Goal: Task Accomplishment & Management: Use online tool/utility

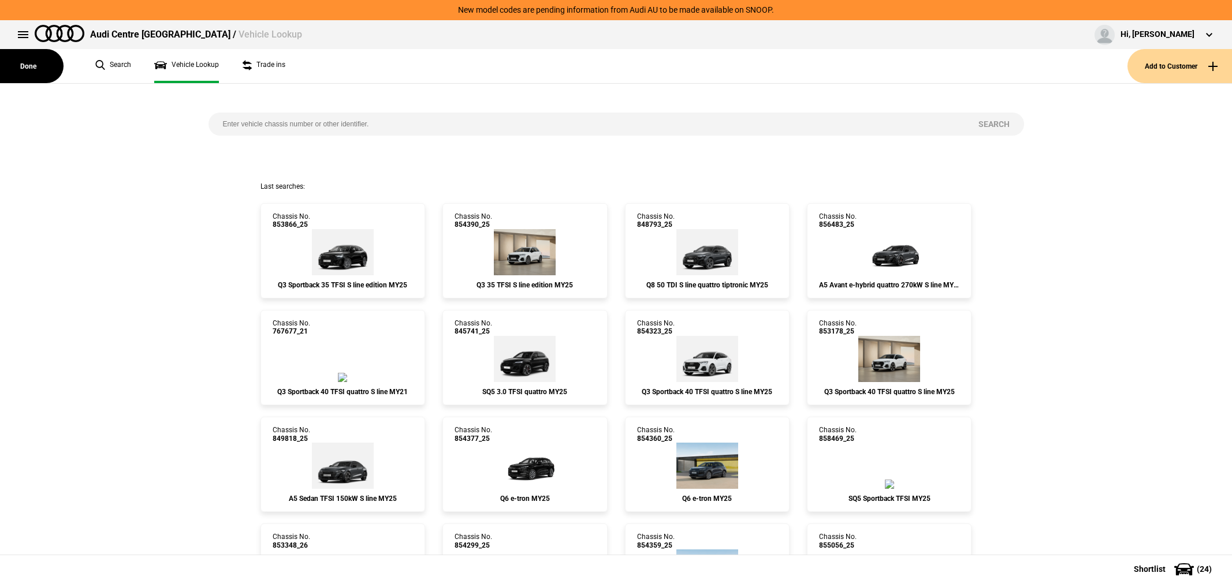
click at [305, 121] on input "search" at bounding box center [585, 124] width 755 height 23
type input "845563"
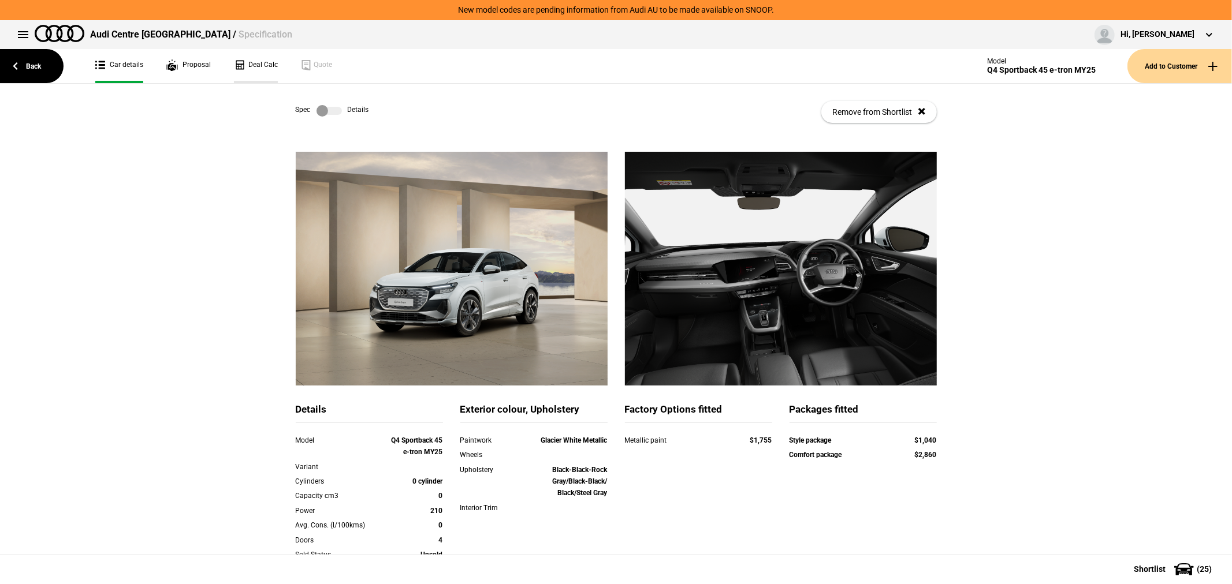
click at [259, 62] on link "Deal Calc" at bounding box center [256, 66] width 44 height 34
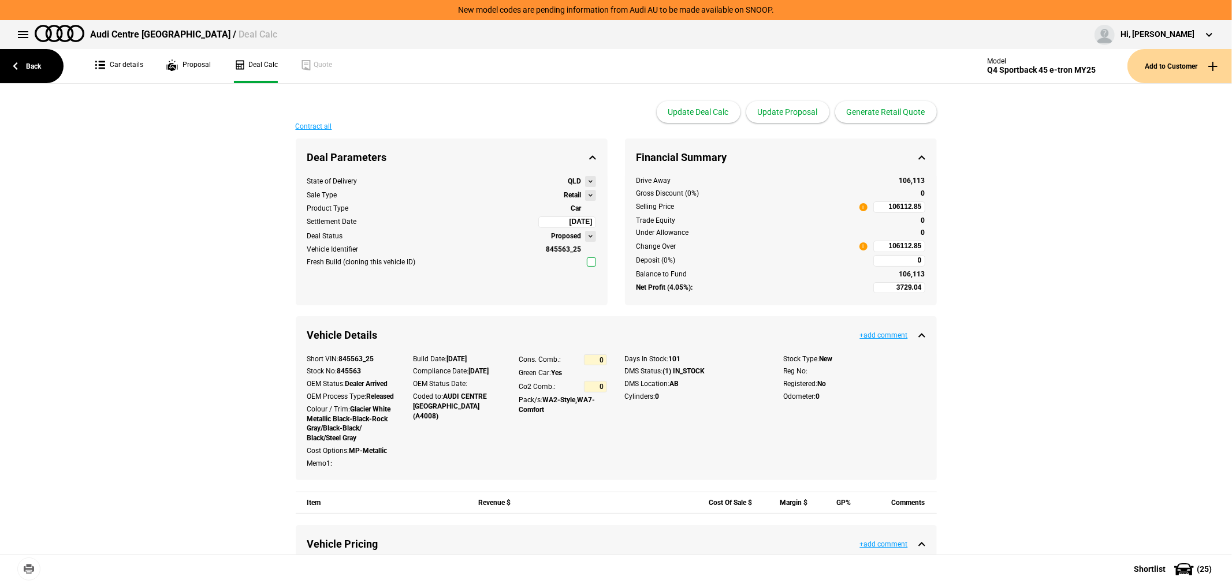
click at [585, 193] on button at bounding box center [590, 195] width 11 height 11
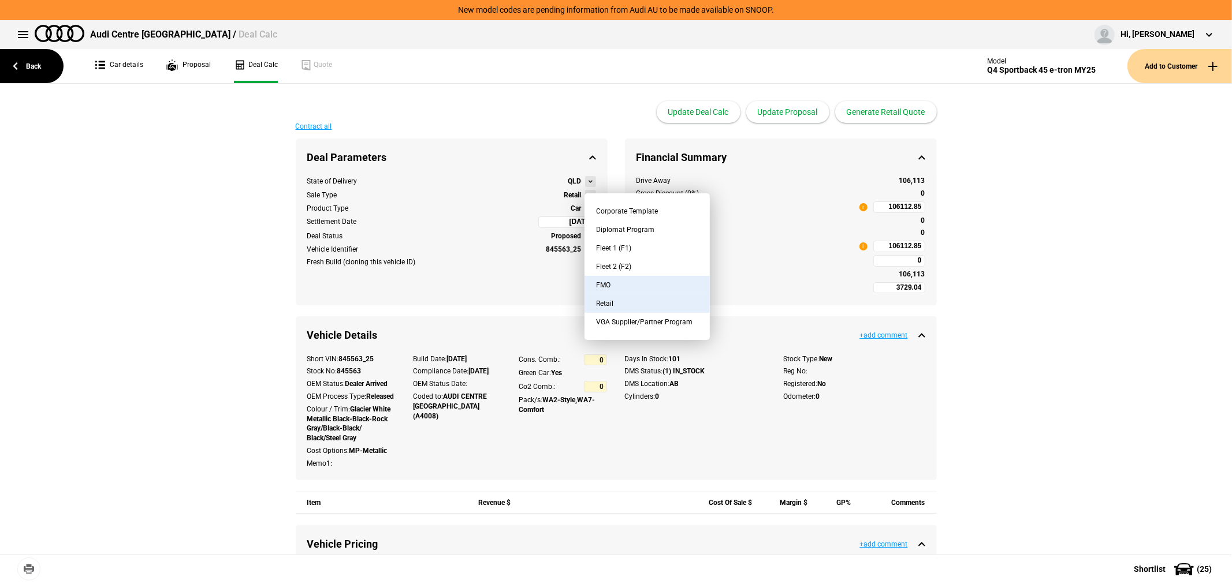
click at [609, 279] on button "FMO" at bounding box center [646, 285] width 125 height 18
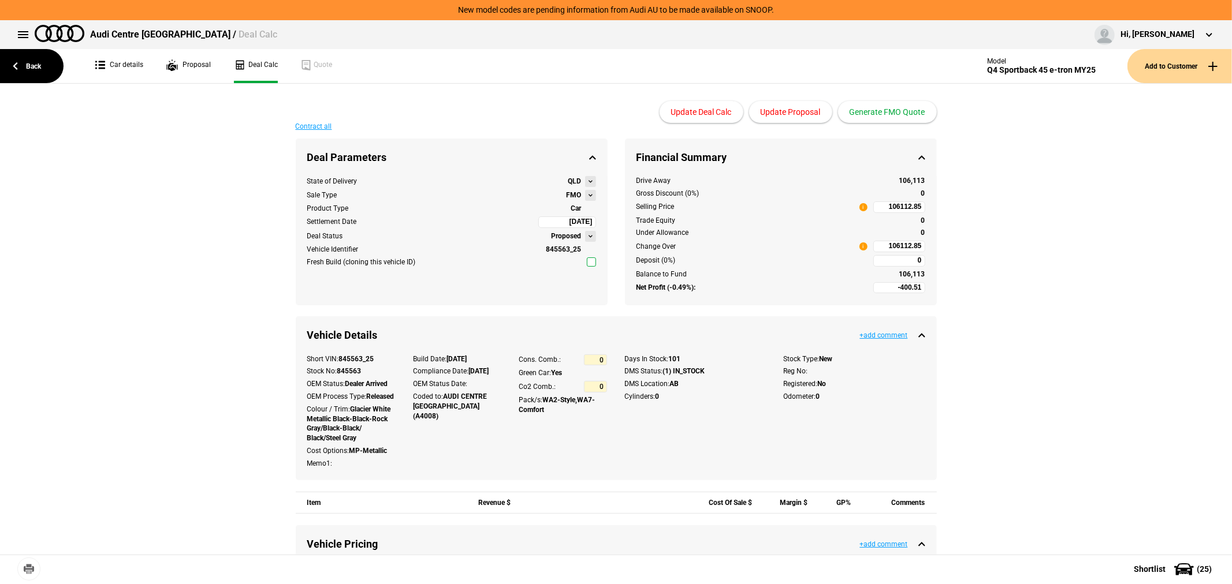
type input "-2400.51"
type input "2495"
type input "84855.35"
type input "-4900.51"
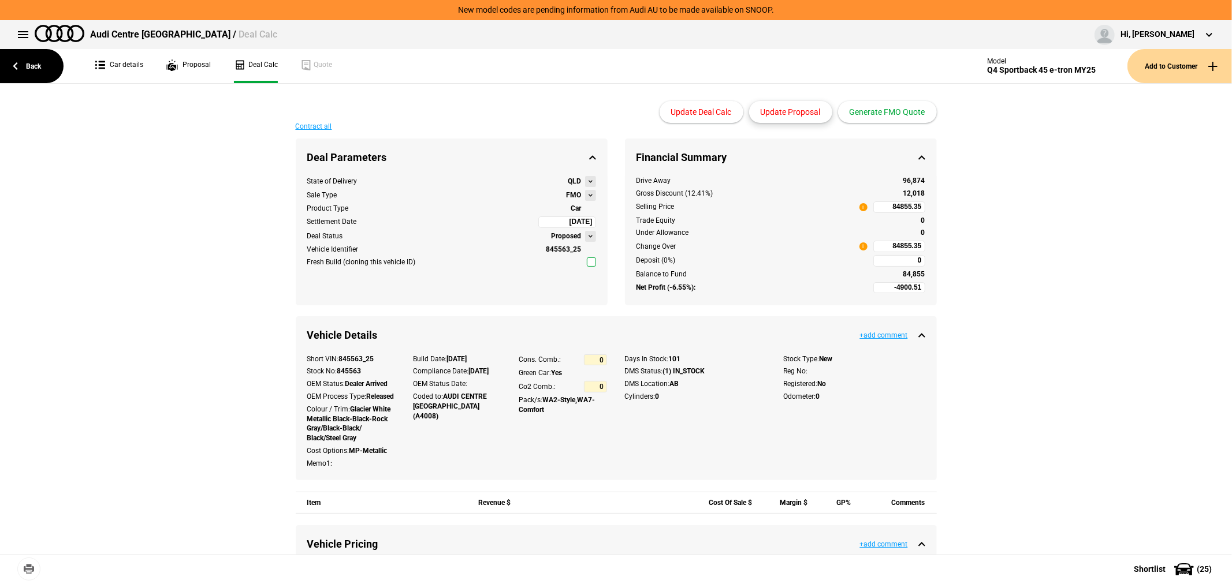
click at [789, 113] on button "Update Proposal" at bounding box center [790, 112] width 83 height 22
click at [885, 110] on button "Generate FMO Quote" at bounding box center [887, 112] width 99 height 22
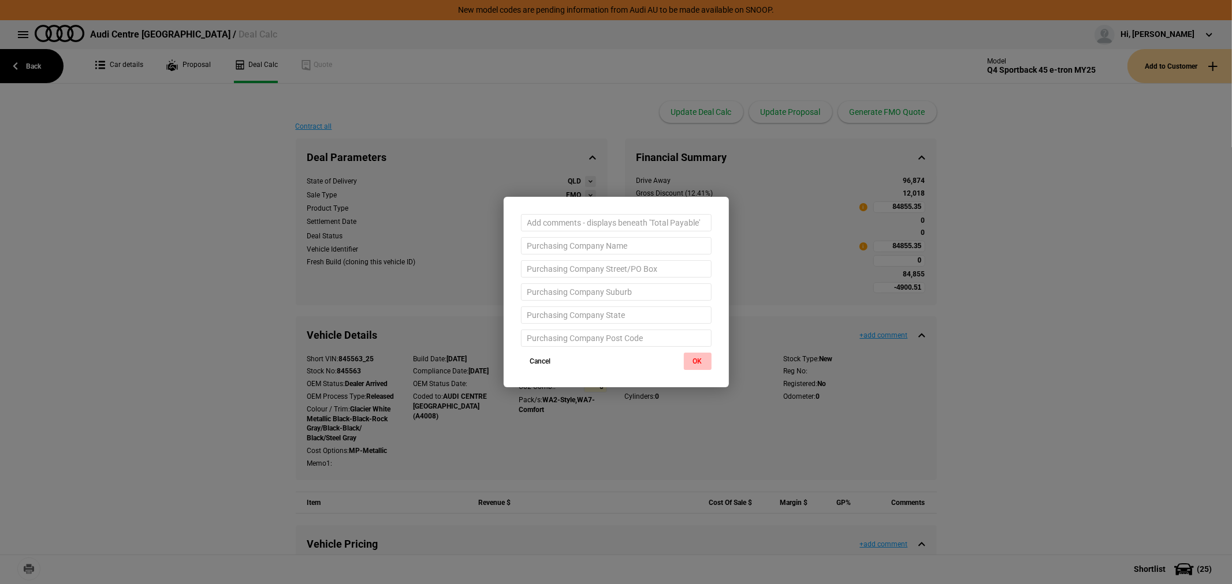
click at [696, 362] on button "OK" at bounding box center [698, 361] width 28 height 17
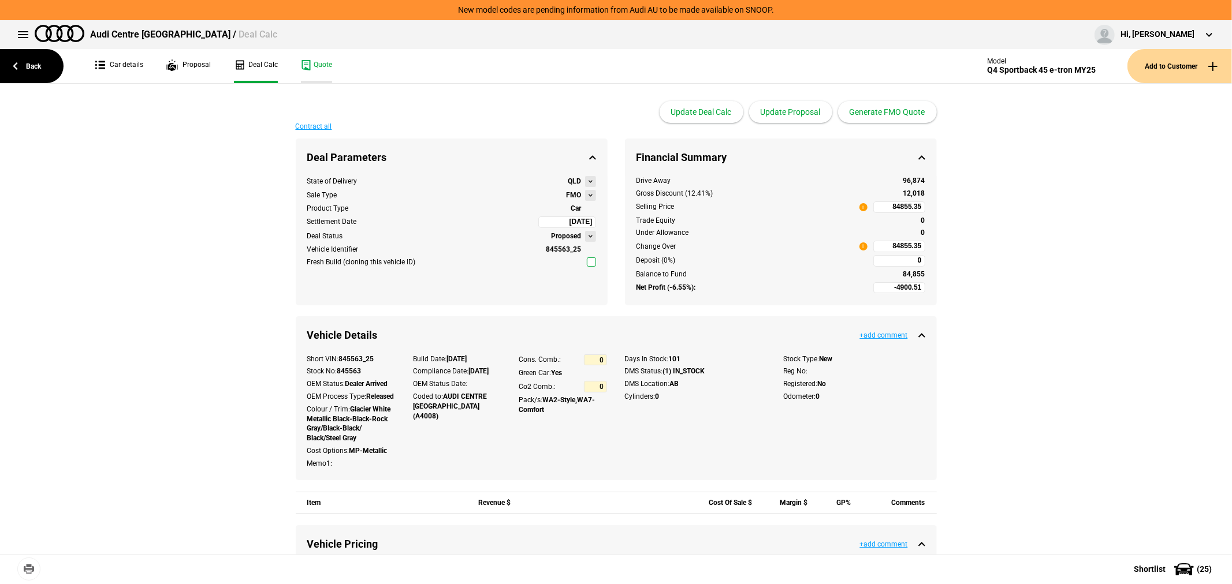
click at [318, 69] on link "Quote" at bounding box center [316, 66] width 31 height 34
click at [35, 60] on link "Back" at bounding box center [32, 66] width 64 height 34
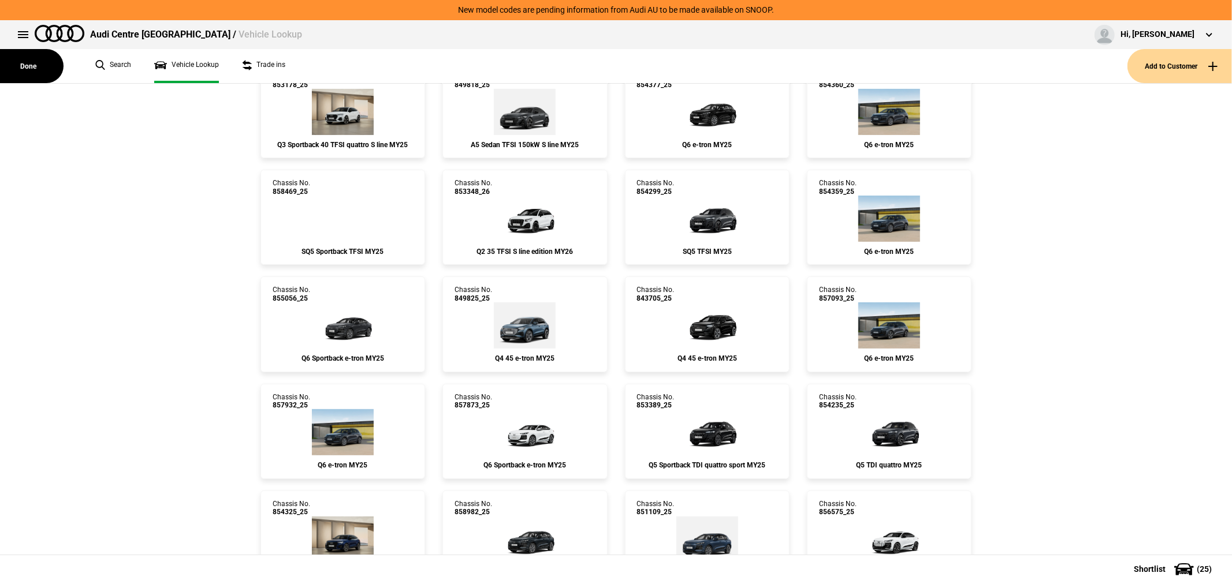
scroll to position [385, 0]
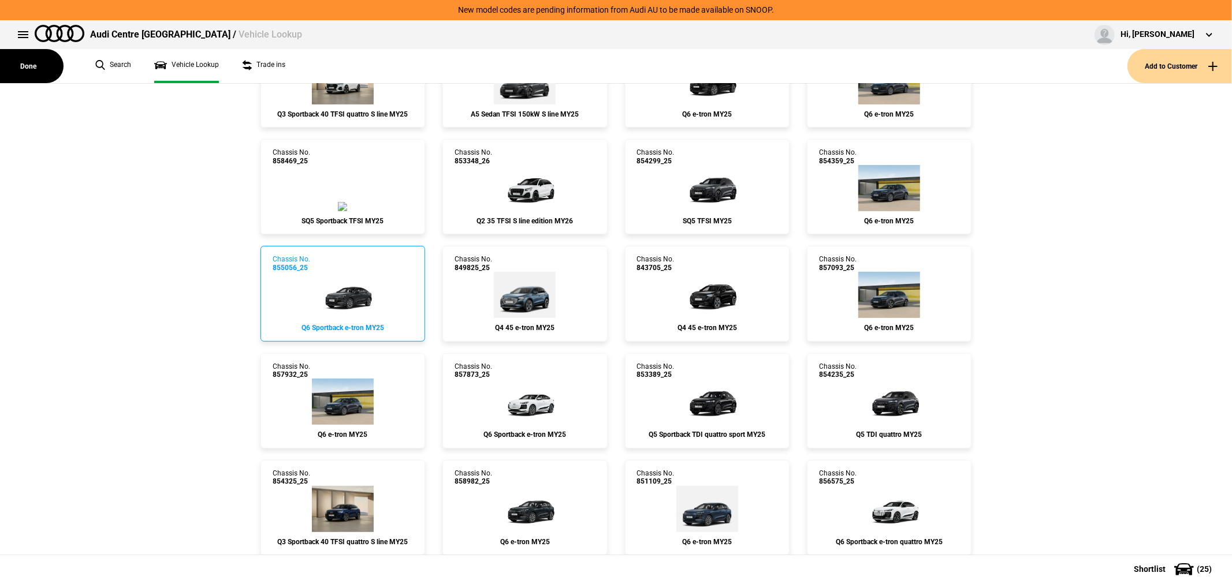
click at [344, 286] on img at bounding box center [342, 295] width 69 height 46
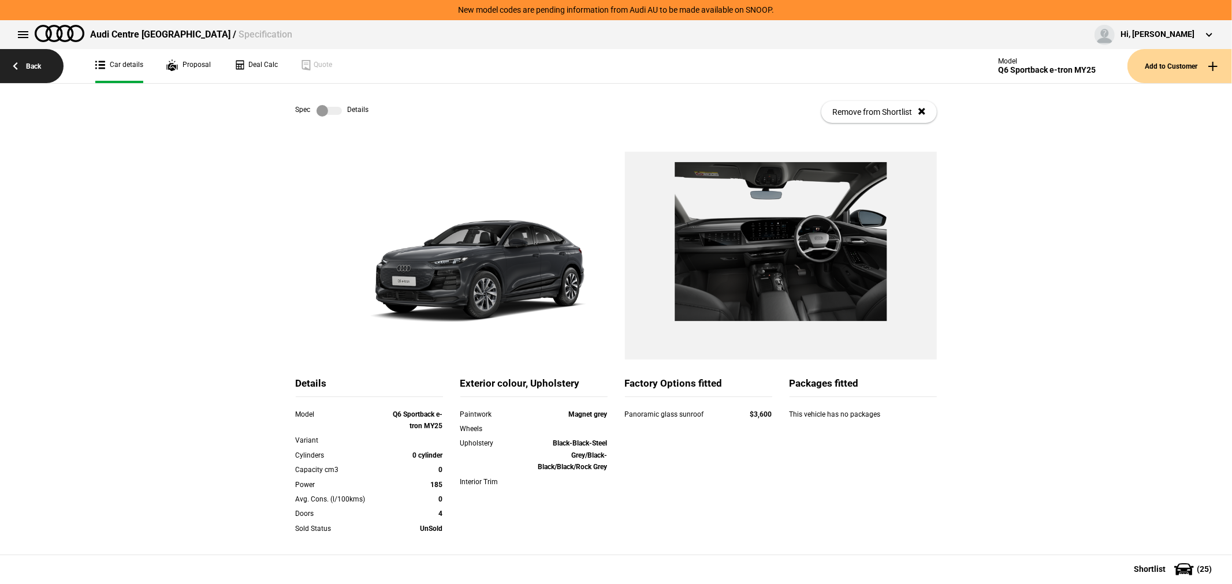
click at [29, 65] on link "Back" at bounding box center [32, 66] width 64 height 34
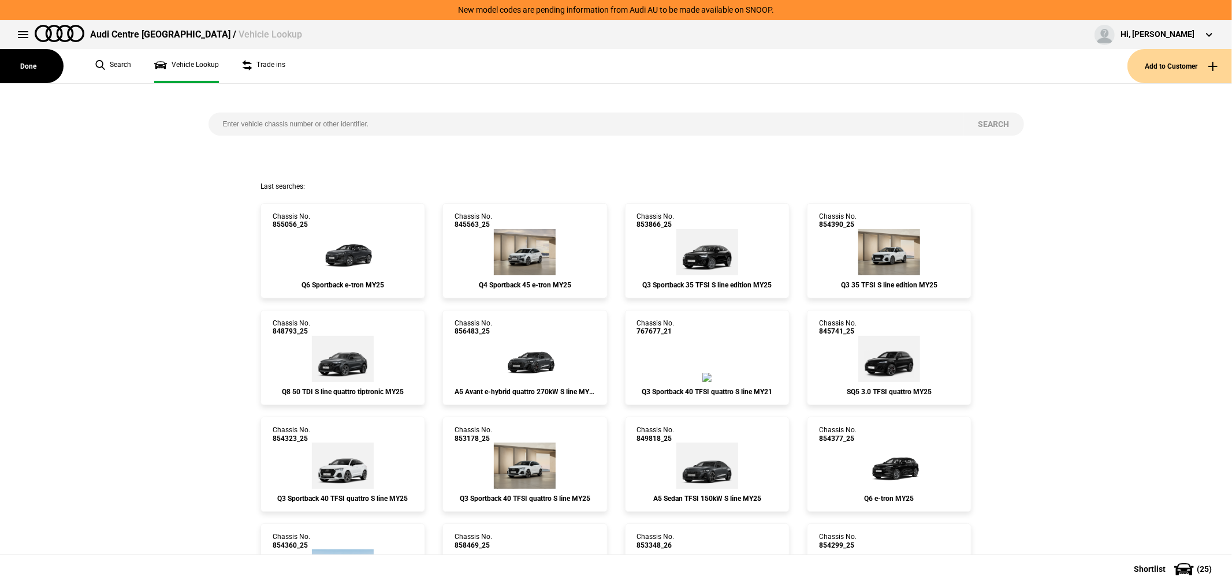
click at [543, 116] on input "search" at bounding box center [585, 124] width 755 height 23
type input "856901"
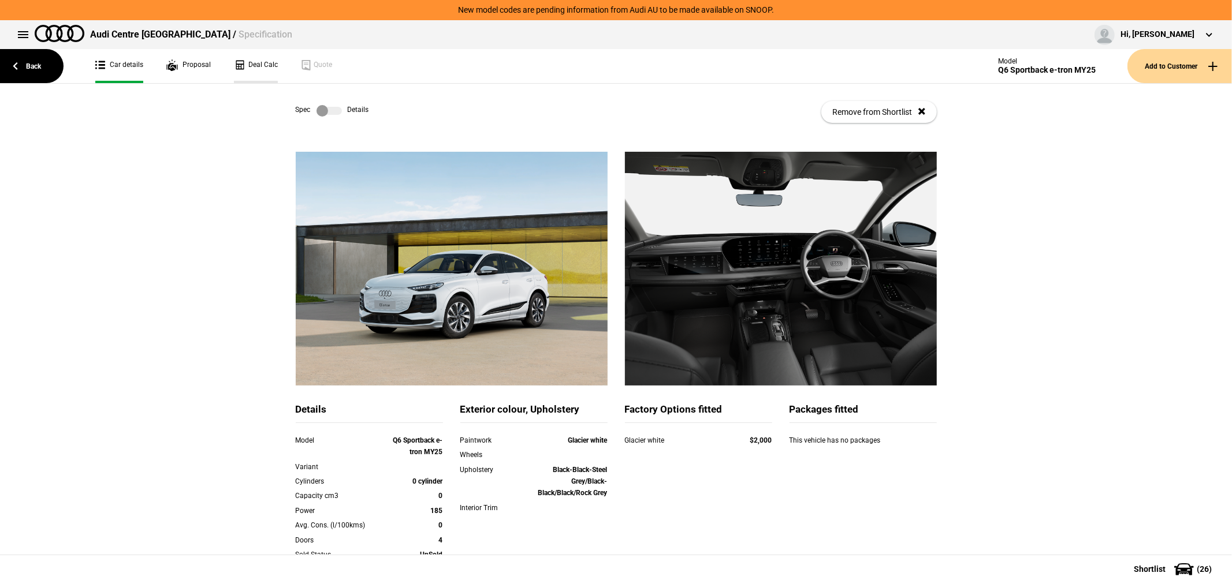
click at [266, 64] on link "Deal Calc" at bounding box center [256, 66] width 44 height 34
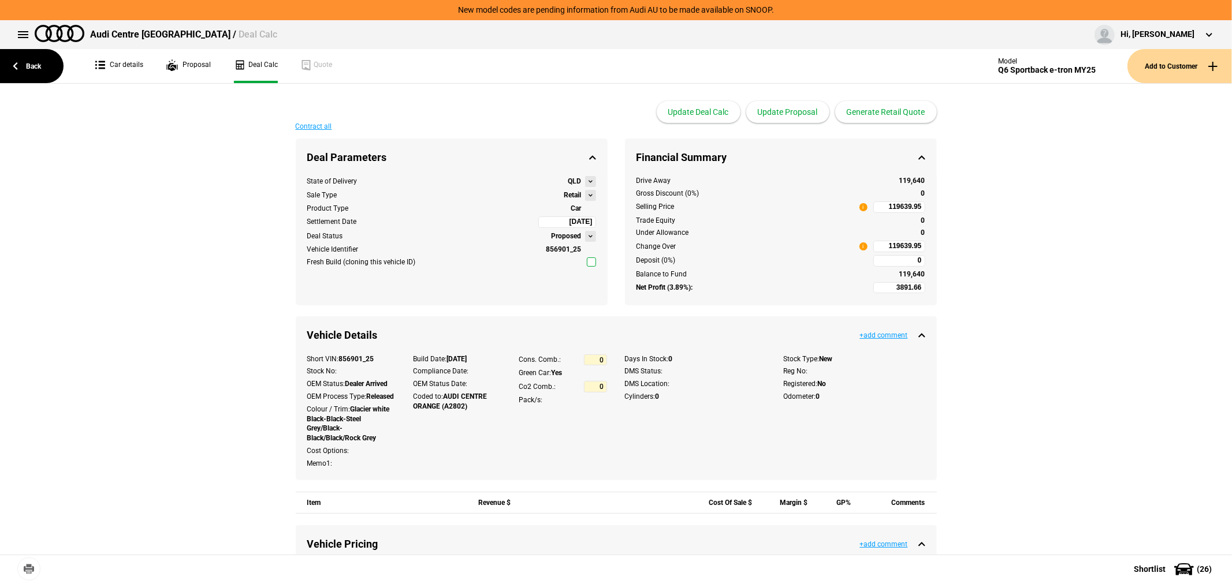
click at [586, 192] on button at bounding box center [590, 195] width 11 height 11
click at [465, 193] on div "Sale Type Retail" at bounding box center [451, 195] width 289 height 11
click at [585, 196] on button at bounding box center [590, 195] width 11 height 11
click at [582, 196] on div "Retail" at bounding box center [625, 214] width 87 height 36
click at [25, 61] on link "Back" at bounding box center [32, 66] width 64 height 34
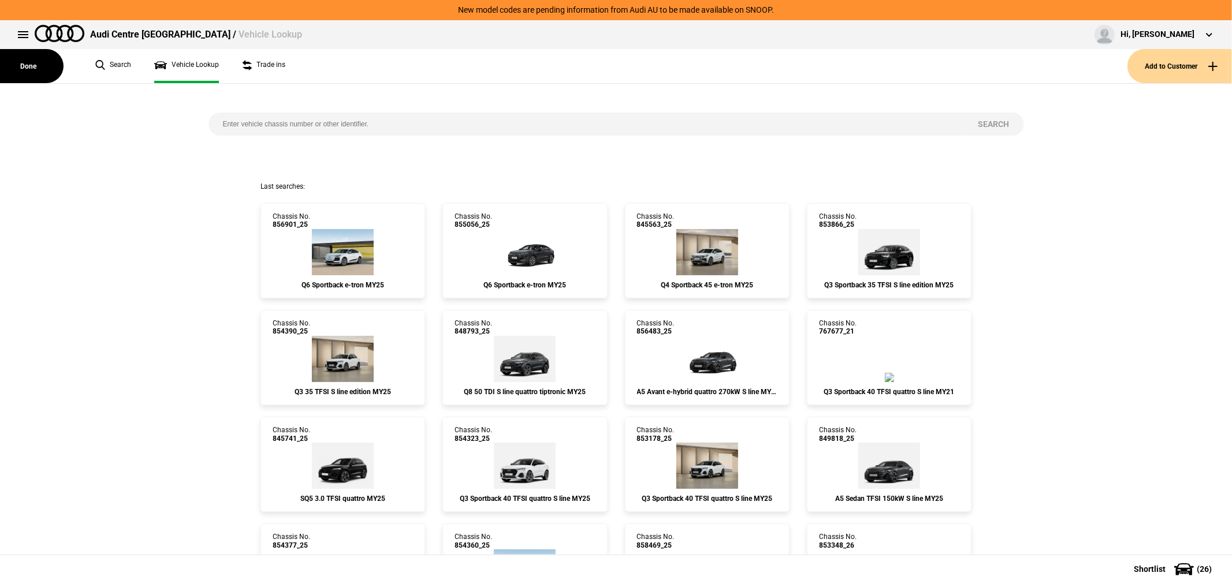
click at [374, 132] on input "search" at bounding box center [585, 124] width 755 height 23
type input "854372"
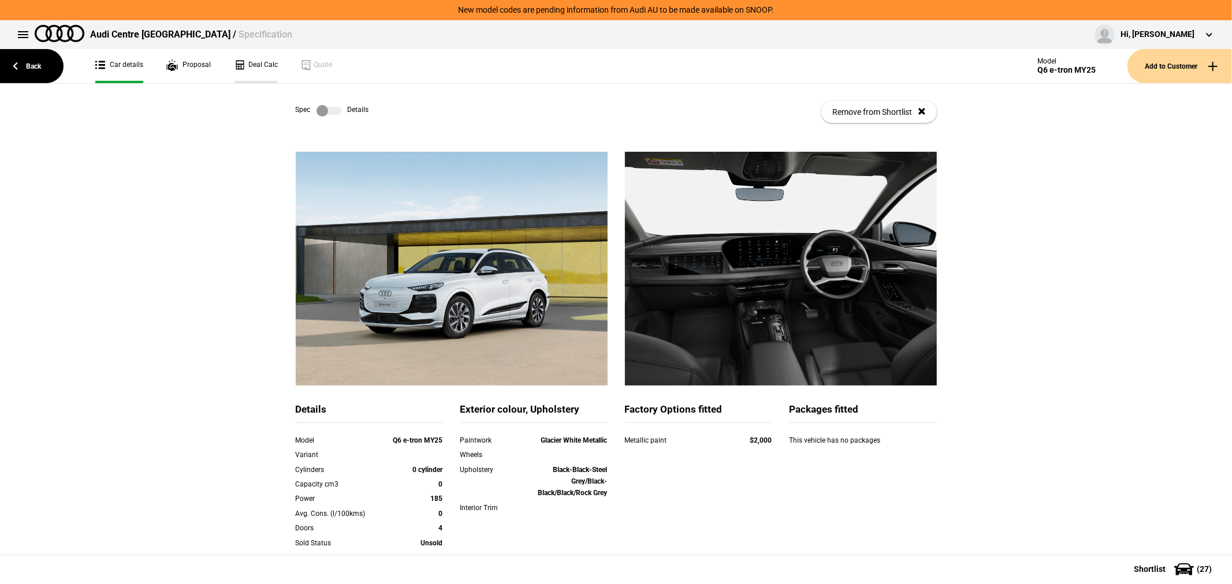
click at [241, 64] on link "Deal Calc" at bounding box center [256, 66] width 44 height 34
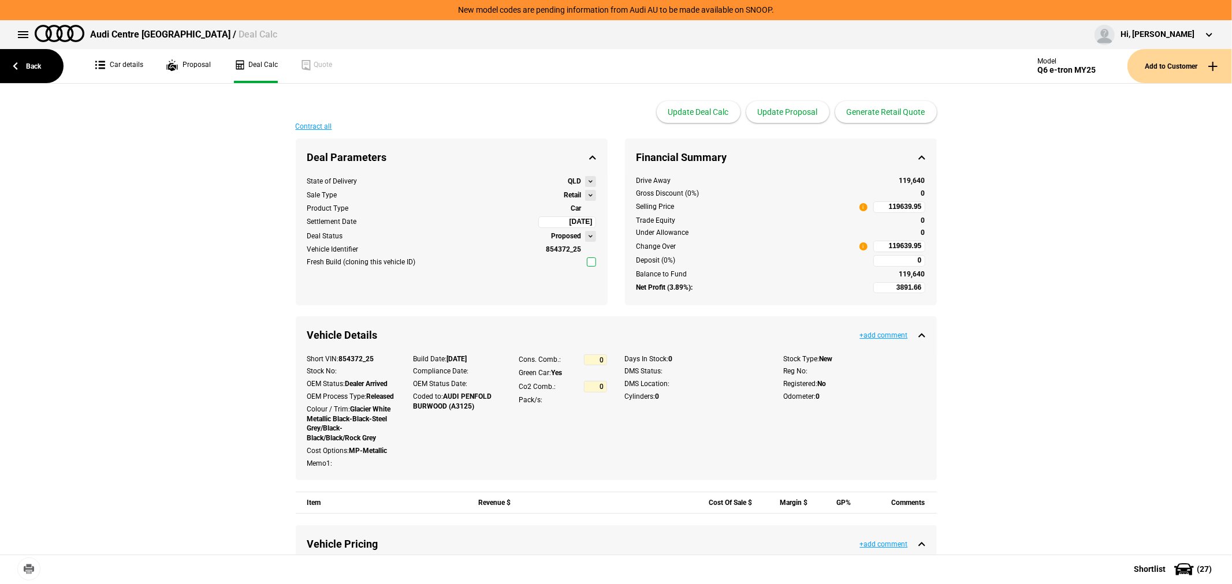
click at [585, 192] on button at bounding box center [590, 195] width 11 height 11
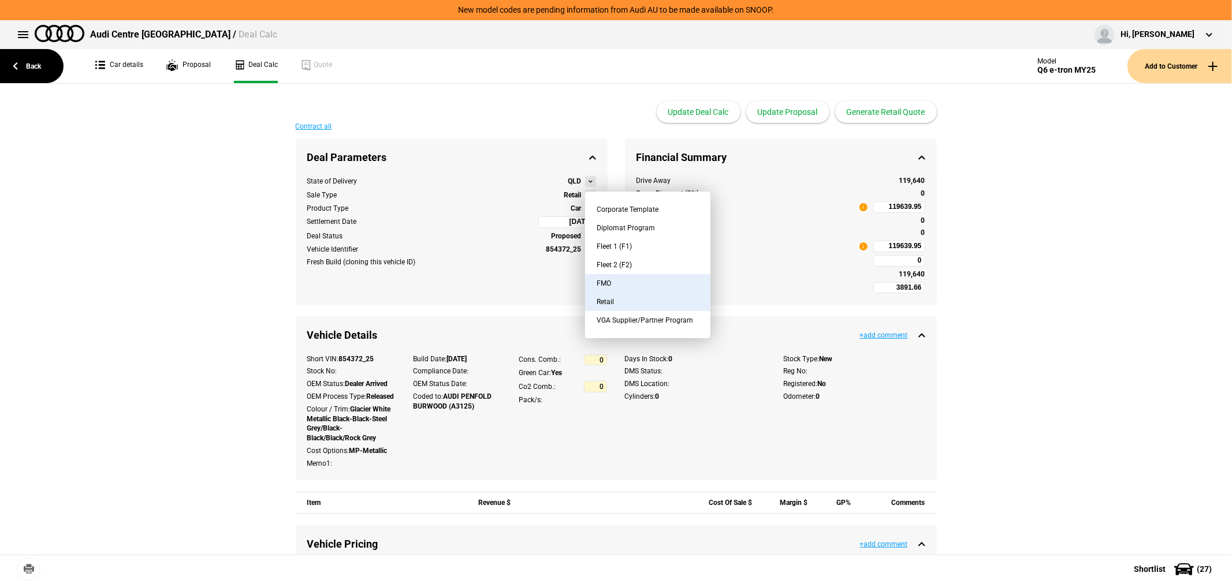
click at [631, 279] on button "FMO" at bounding box center [647, 283] width 125 height 18
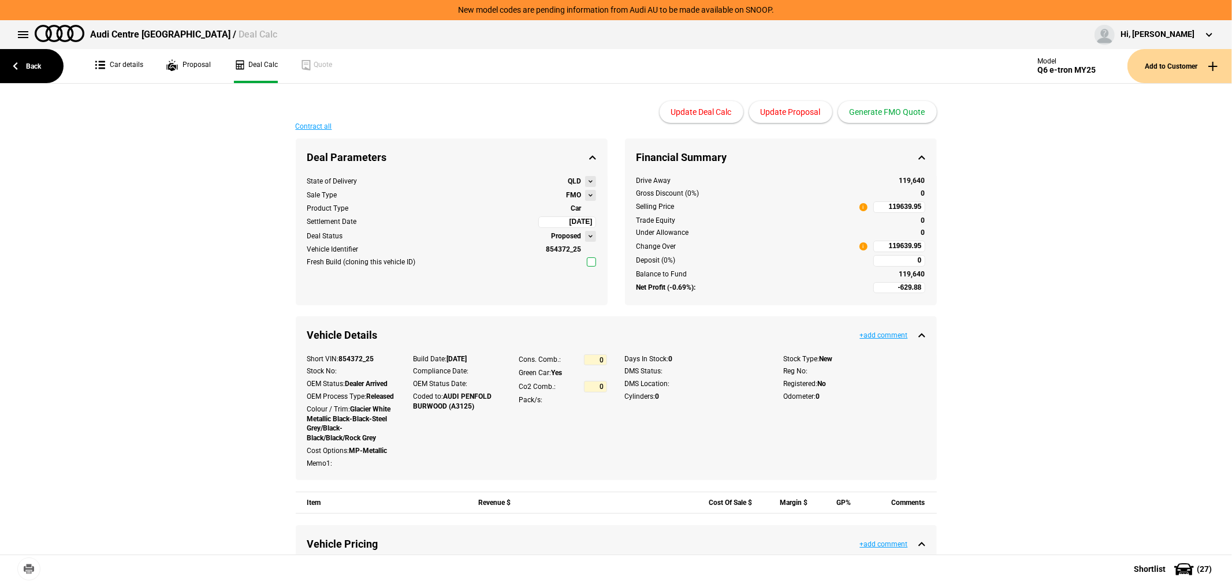
type input "-2629.88"
type input "2495"
type input "97415.34"
type input "-5129.88"
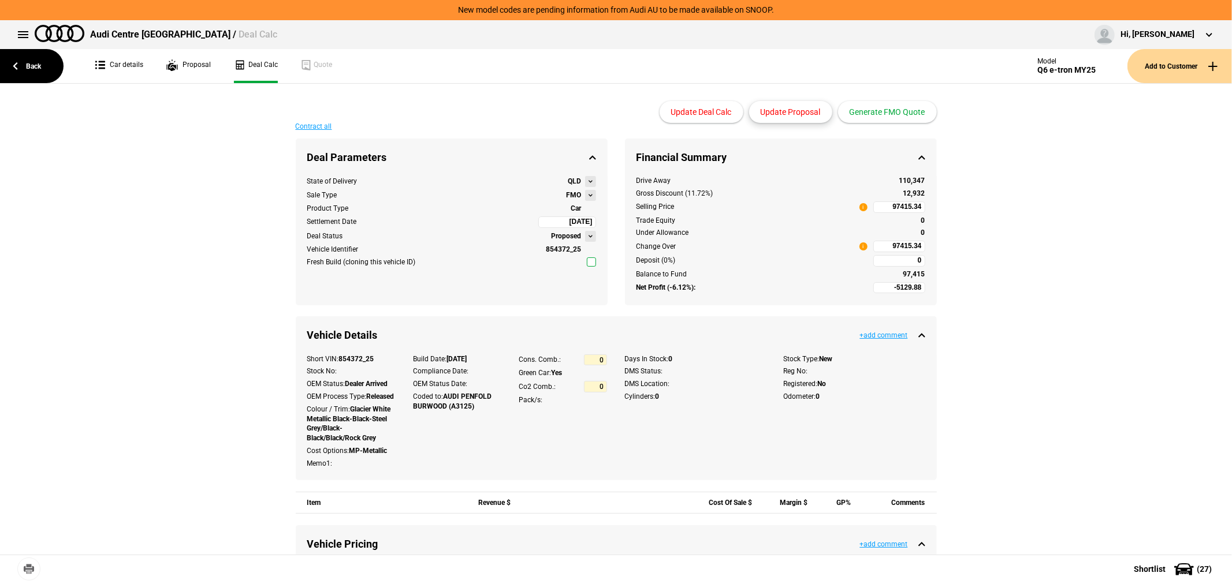
click at [801, 111] on button "Update Proposal" at bounding box center [790, 112] width 83 height 22
click at [881, 247] on input "97415.34" at bounding box center [899, 247] width 52 height 12
type input "97415.34"
type input "-5829.42"
type input "699.54"
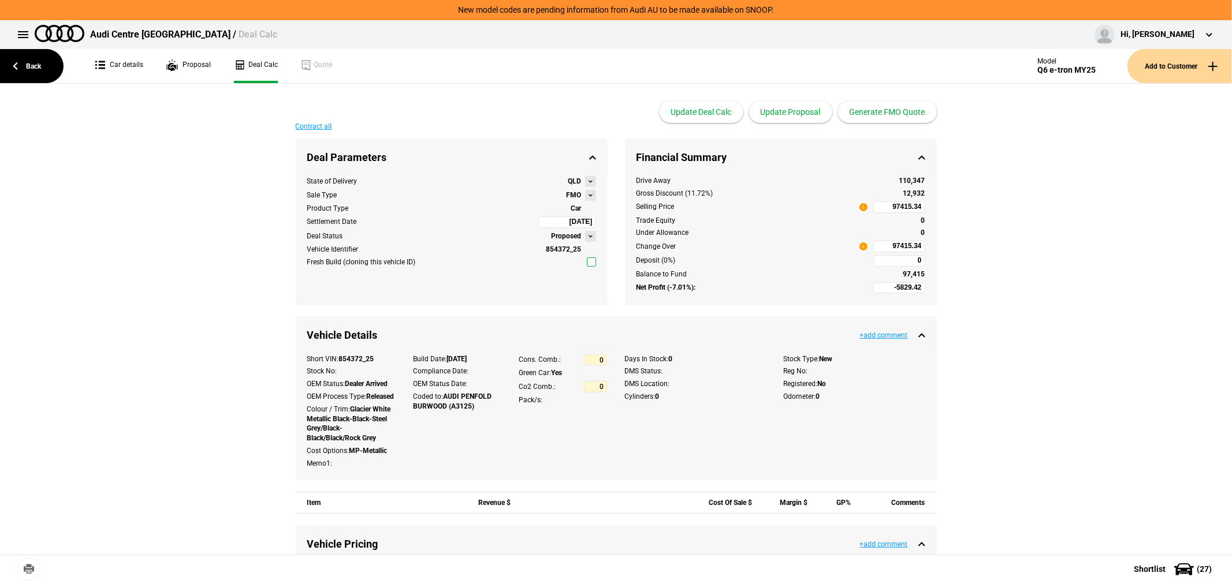
type input "96415"
click at [882, 247] on input "96415" at bounding box center [899, 247] width 52 height 12
type input "96415"
type input "-7993.63"
type input "2863.76"
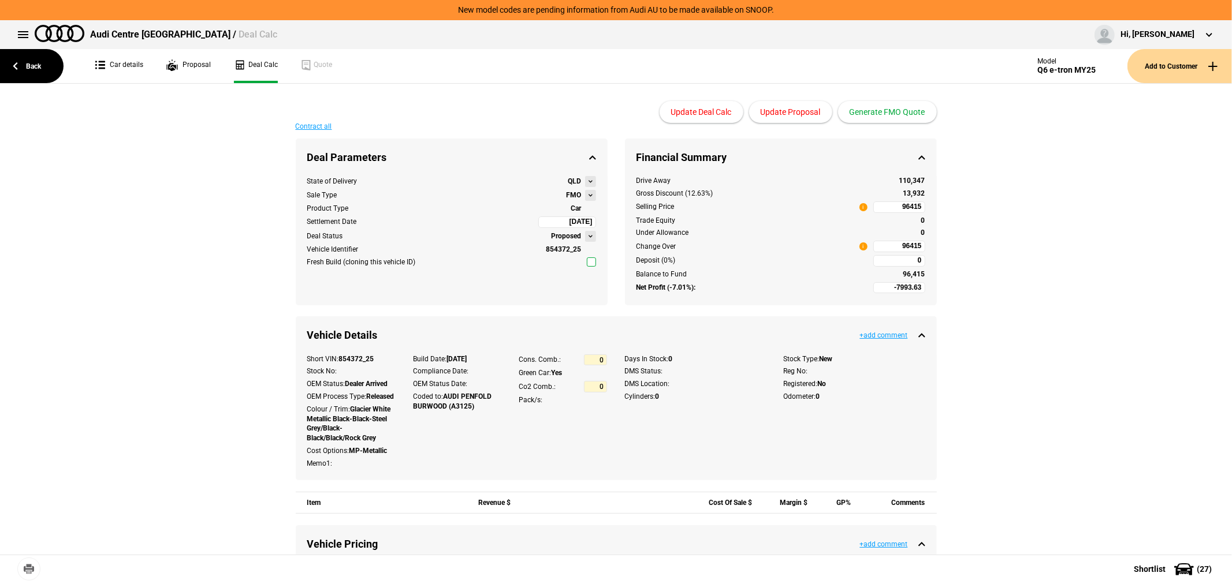
type input "94000"
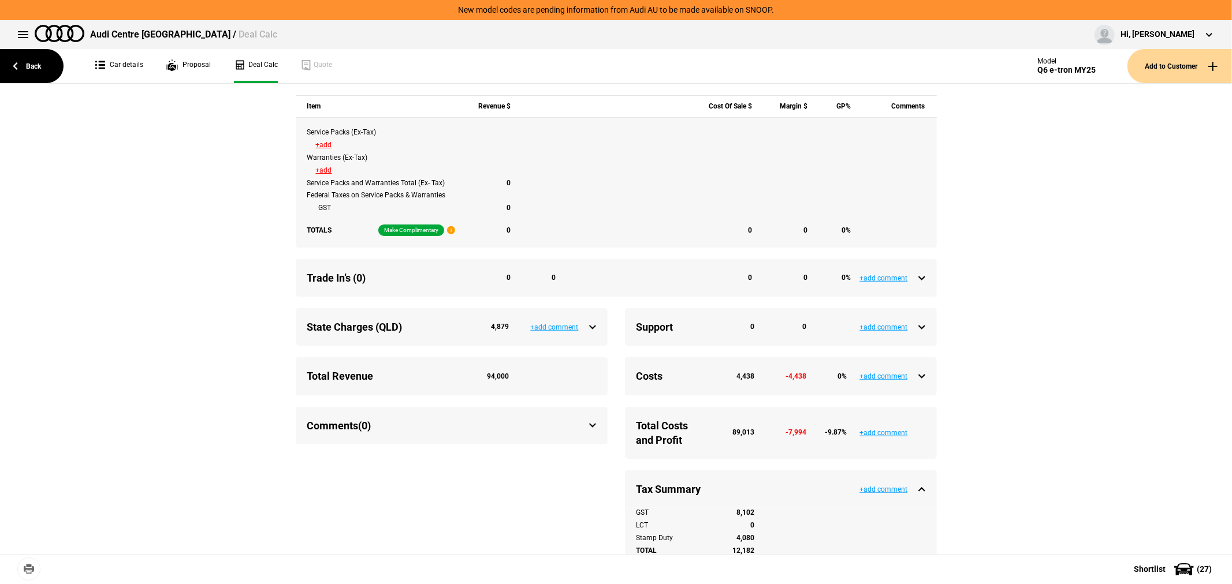
scroll to position [449, 0]
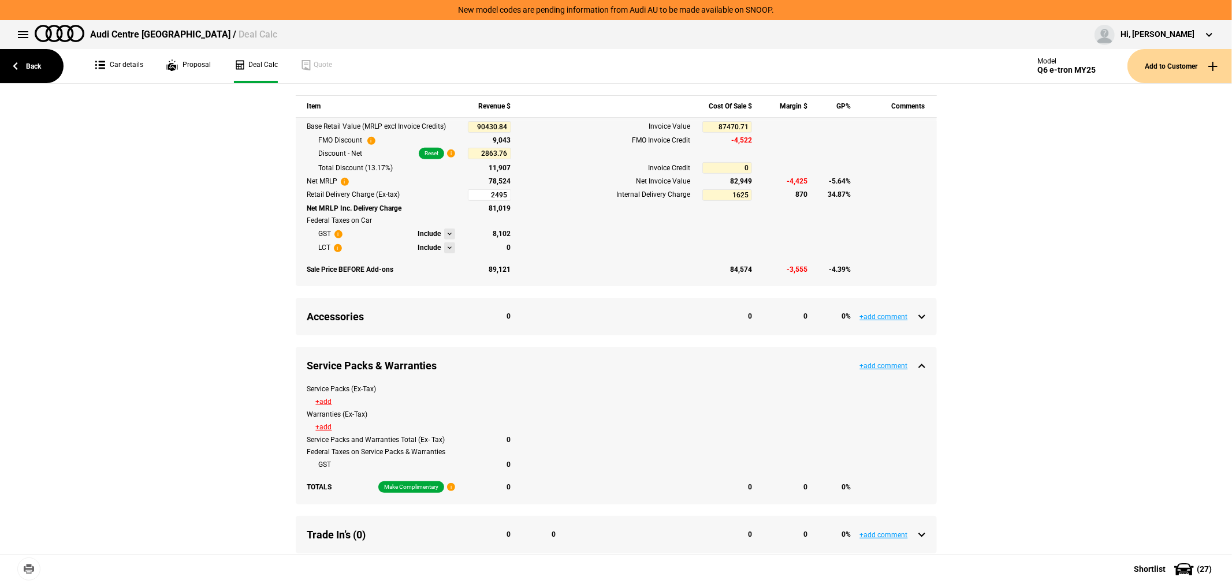
click at [480, 201] on input "2495" at bounding box center [489, 195] width 43 height 12
type input "1945"
type input "-8543.63"
type input "93395"
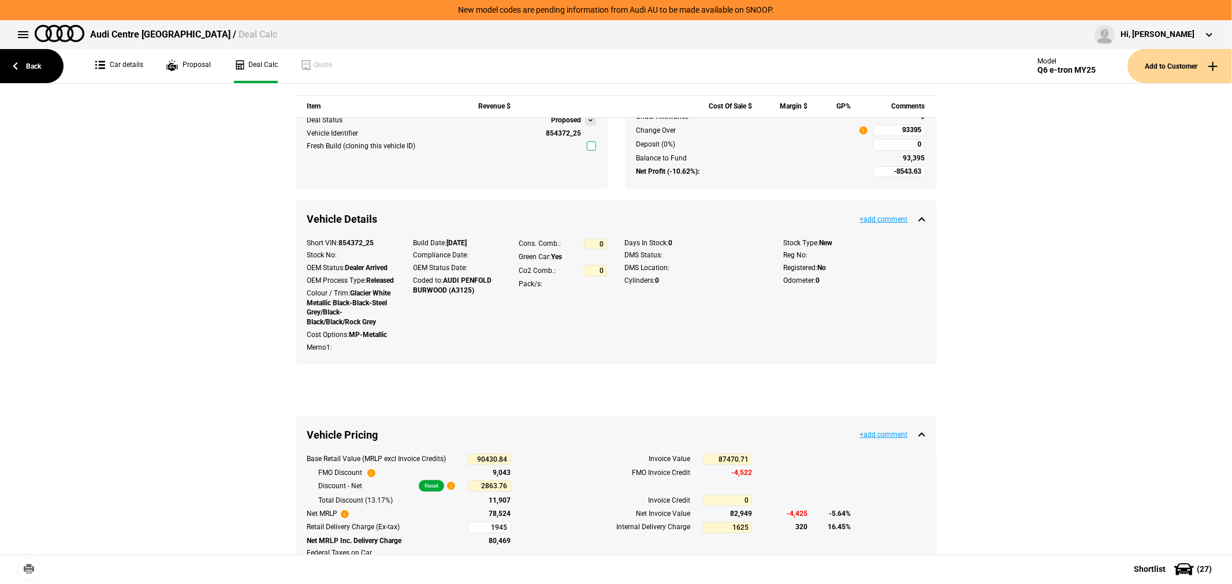
scroll to position [0, 0]
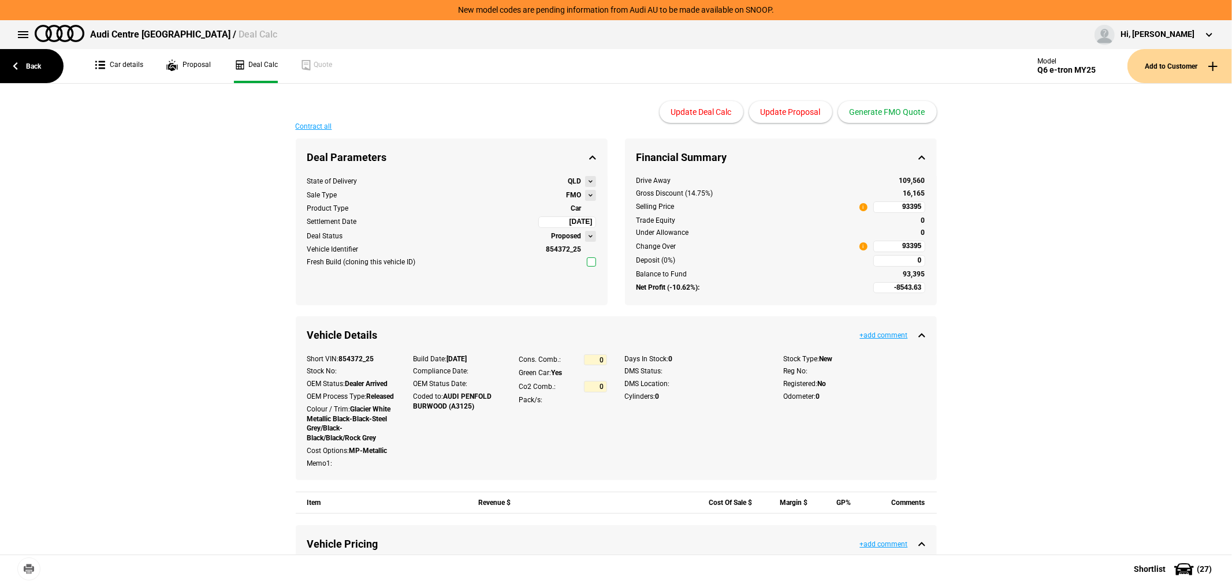
click at [884, 245] on input "93395" at bounding box center [899, 247] width 52 height 12
type input "93395"
type input "-6175.45"
type input "495.57"
type input "96000"
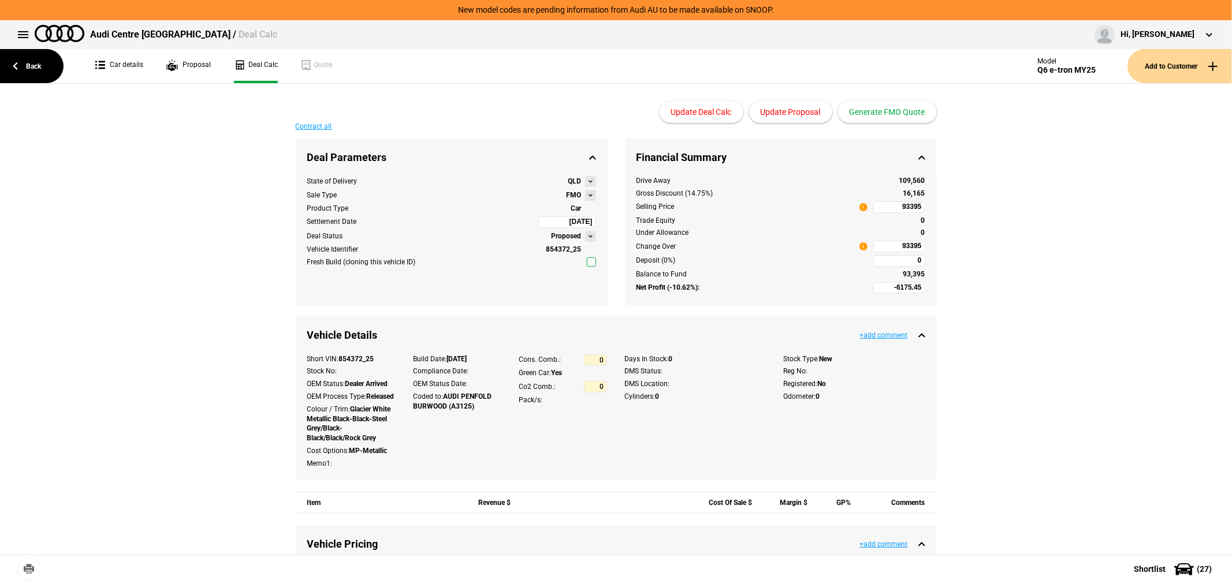
type input "96000"
click at [794, 114] on button "Update Proposal" at bounding box center [790, 112] width 83 height 22
click at [903, 113] on button "Generate FMO Quote" at bounding box center [887, 112] width 99 height 22
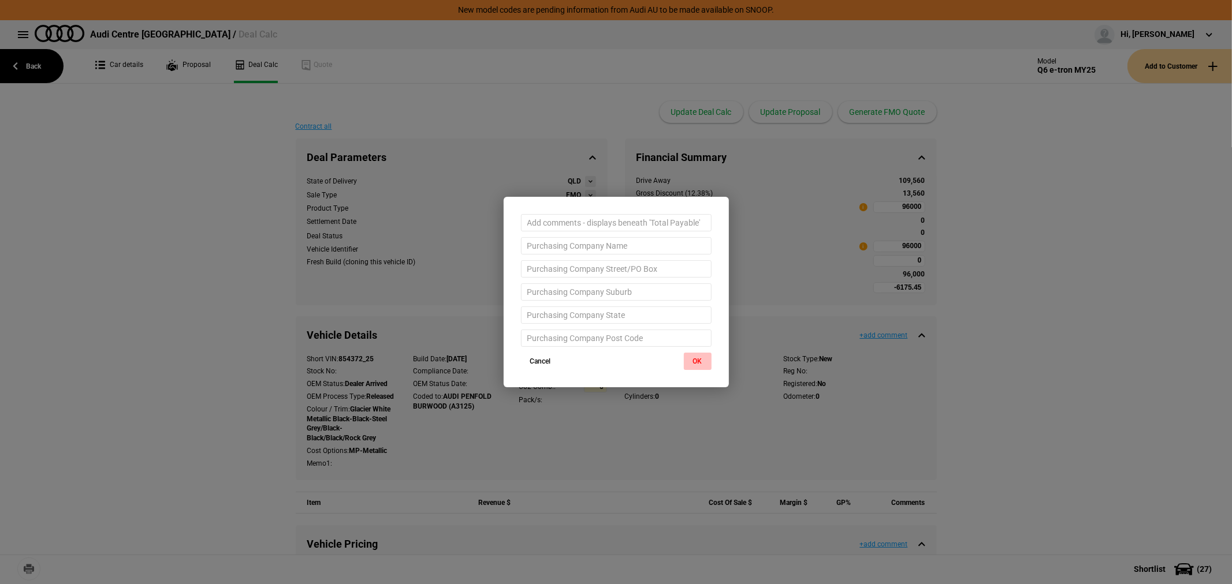
click at [694, 357] on button "OK" at bounding box center [698, 361] width 28 height 17
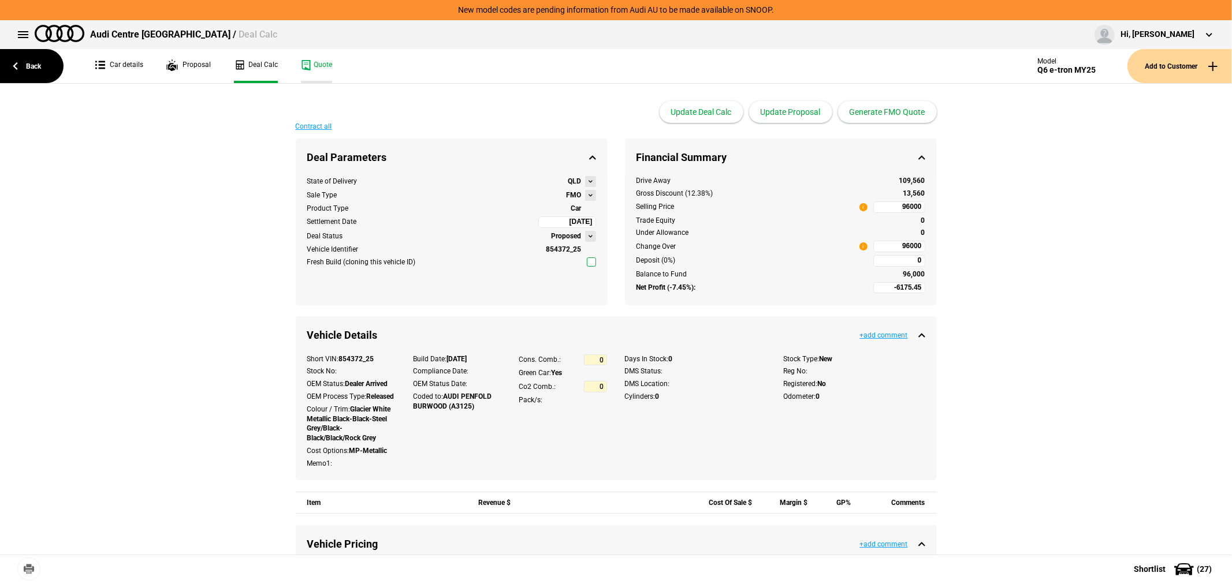
click at [316, 67] on link "Quote" at bounding box center [316, 66] width 31 height 34
click at [37, 65] on link "Back" at bounding box center [32, 66] width 64 height 34
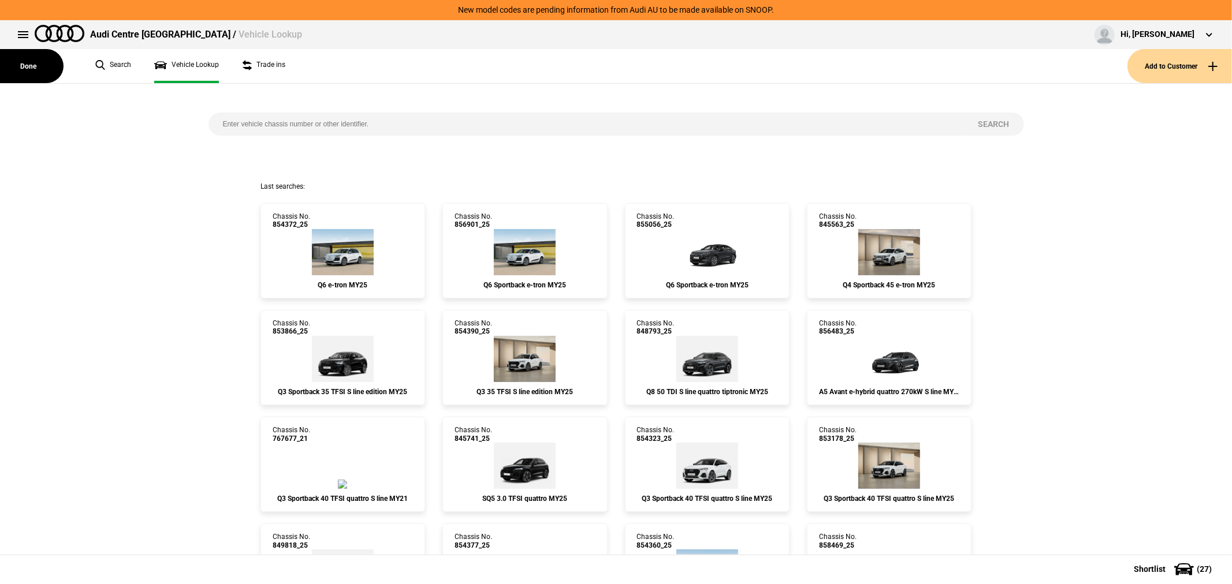
click at [478, 114] on input "search" at bounding box center [585, 124] width 755 height 23
type input "849820"
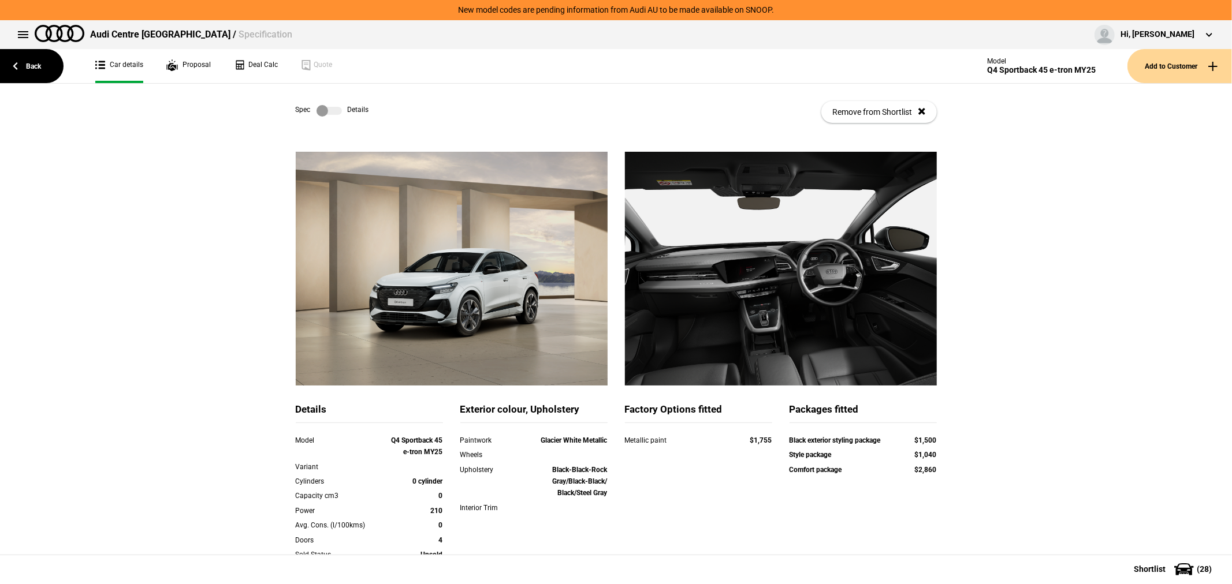
click at [319, 113] on label at bounding box center [328, 111] width 25 height 12
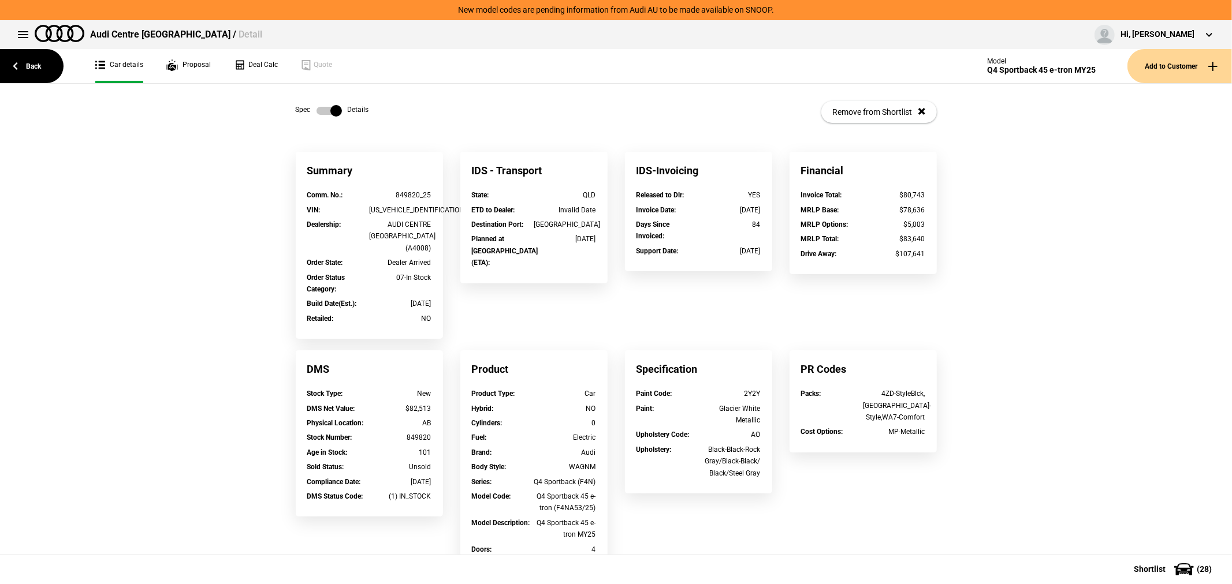
click at [323, 107] on label at bounding box center [328, 111] width 25 height 12
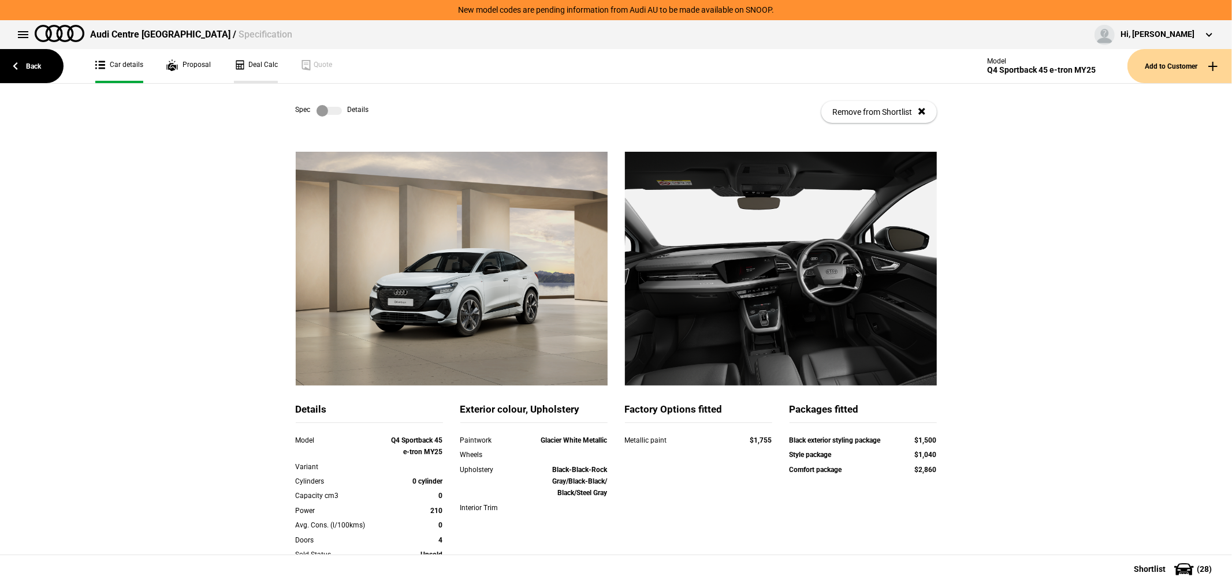
click at [250, 53] on link "Deal Calc" at bounding box center [256, 66] width 44 height 34
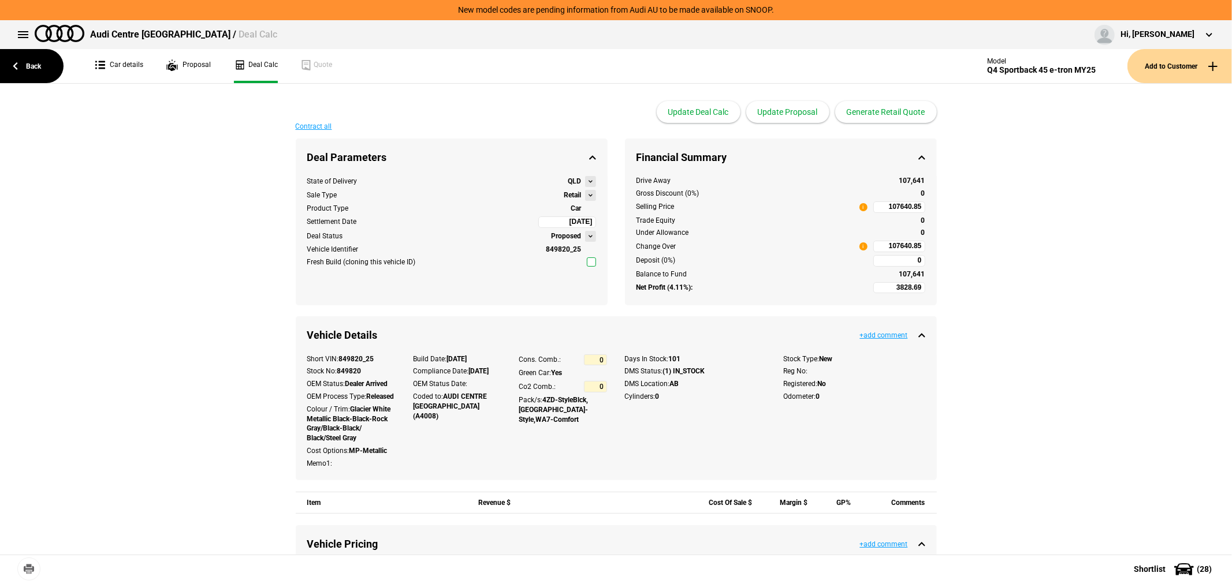
click at [585, 199] on button at bounding box center [590, 195] width 11 height 11
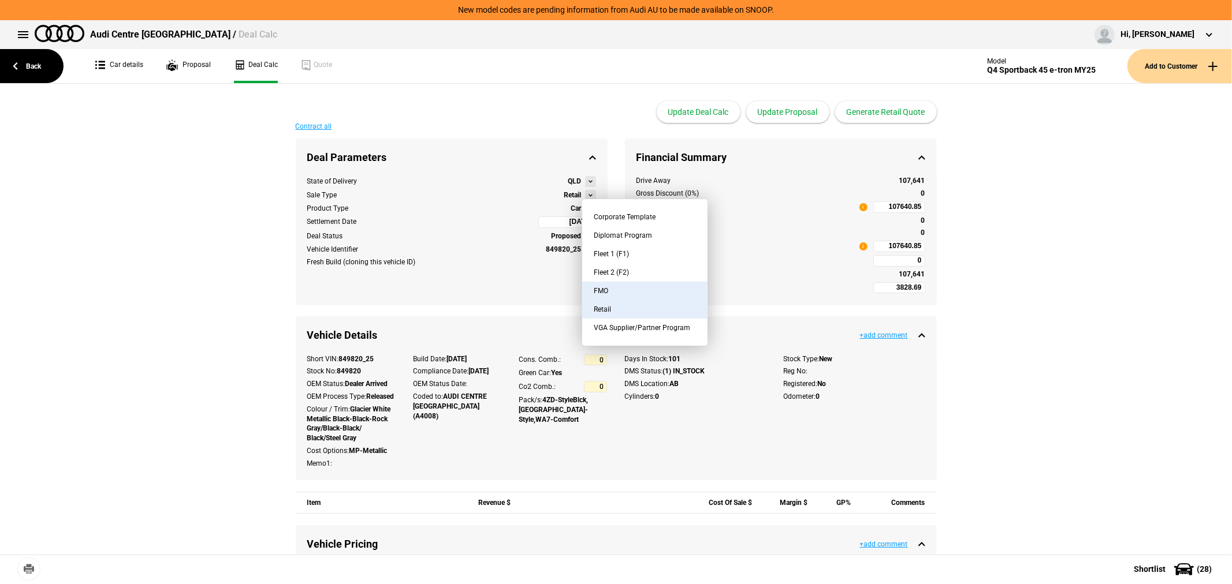
click at [616, 289] on button "FMO" at bounding box center [644, 291] width 125 height 18
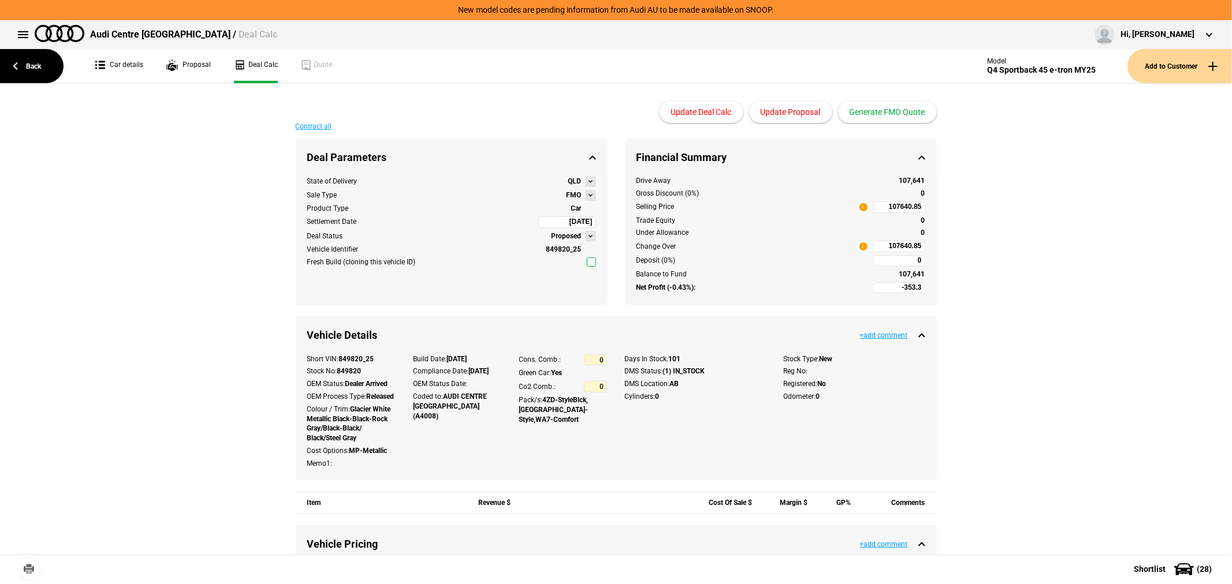
type input "-2353.3"
type input "2495"
type input "85890.96"
type input "-4853.3"
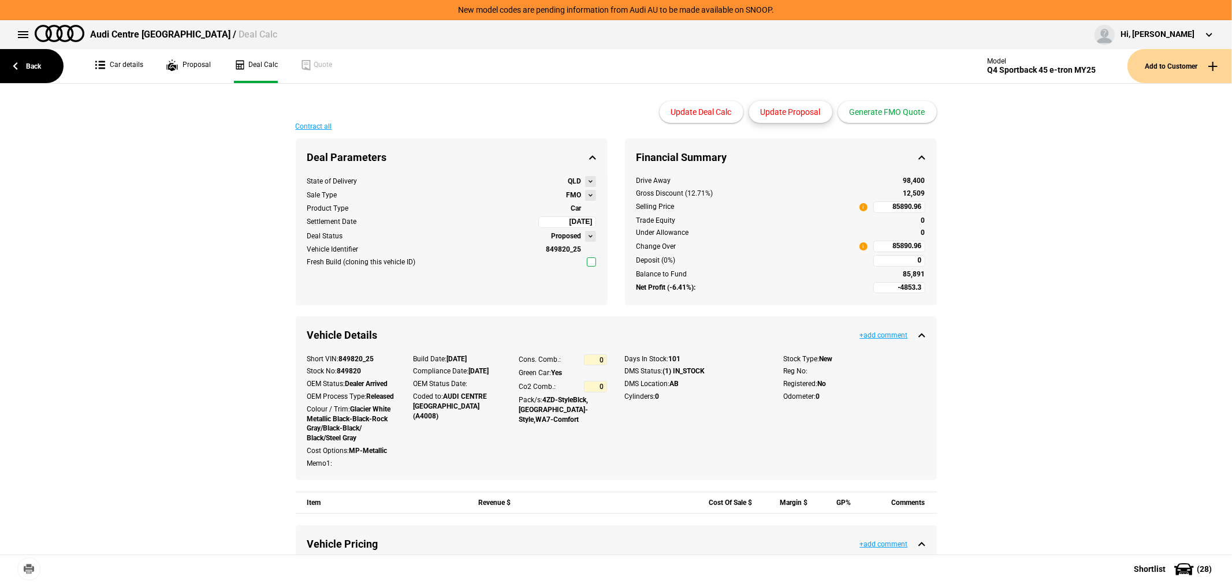
click at [801, 112] on button "Update Proposal" at bounding box center [790, 112] width 83 height 22
click at [878, 206] on input "85890.96" at bounding box center [899, 208] width 52 height 12
type input "85772"
type input "-4961.45"
type input "108.15"
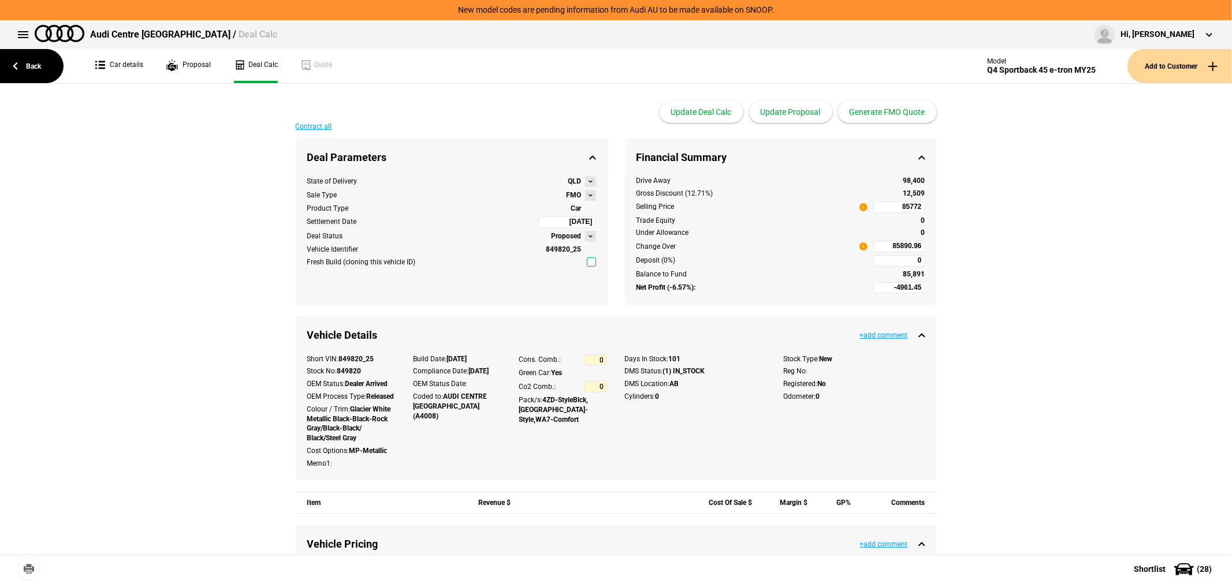
type input "85772"
click at [803, 112] on button "Update Proposal" at bounding box center [790, 112] width 83 height 22
click at [897, 110] on button "Generate FMO Quote" at bounding box center [887, 112] width 99 height 22
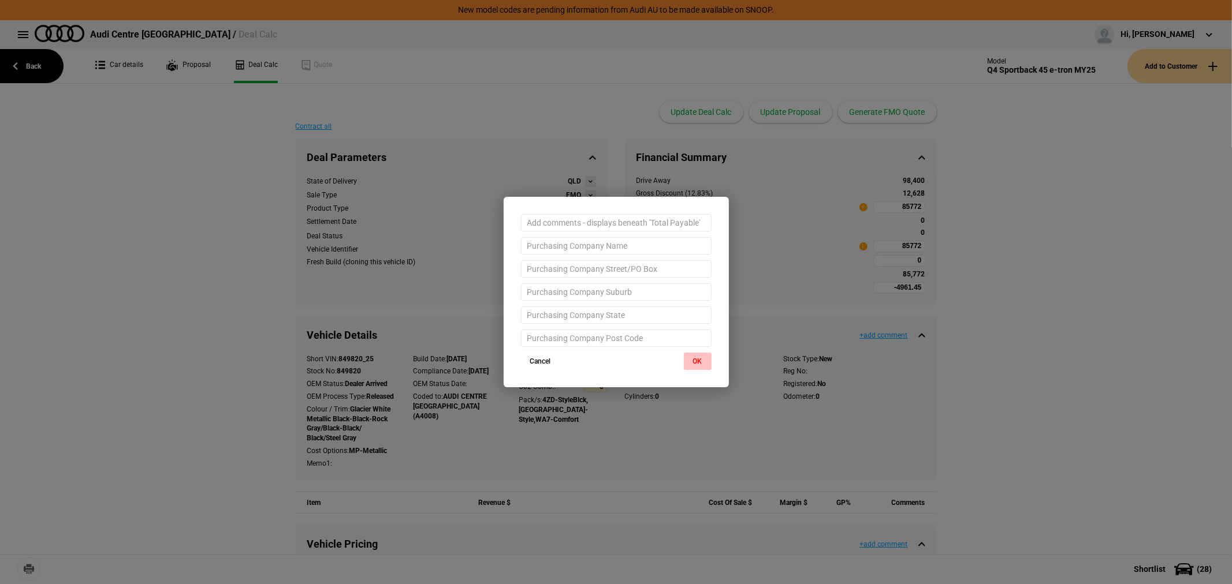
click at [703, 364] on button "OK" at bounding box center [698, 361] width 28 height 17
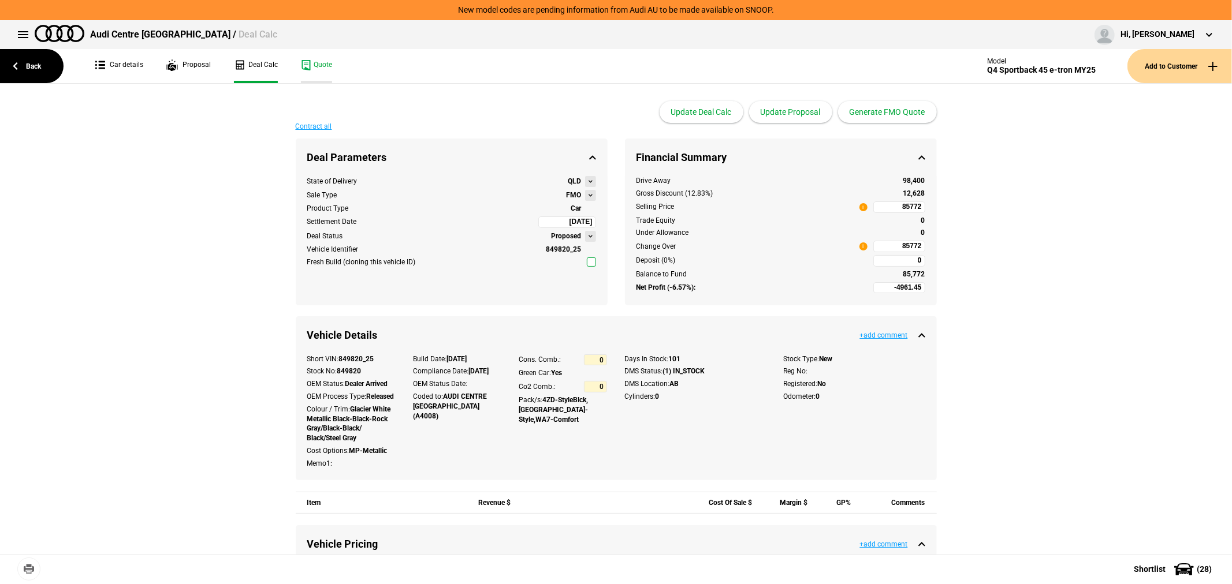
click at [316, 61] on link "Quote" at bounding box center [316, 66] width 31 height 34
click at [130, 65] on link "Car details" at bounding box center [119, 66] width 48 height 34
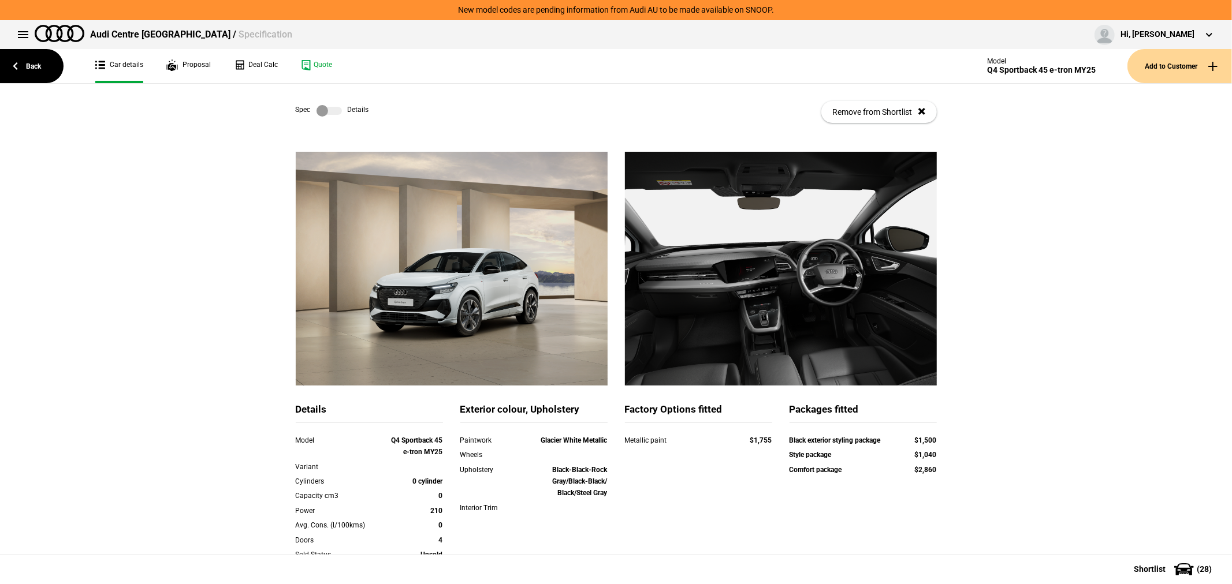
click at [316, 107] on label at bounding box center [328, 111] width 25 height 12
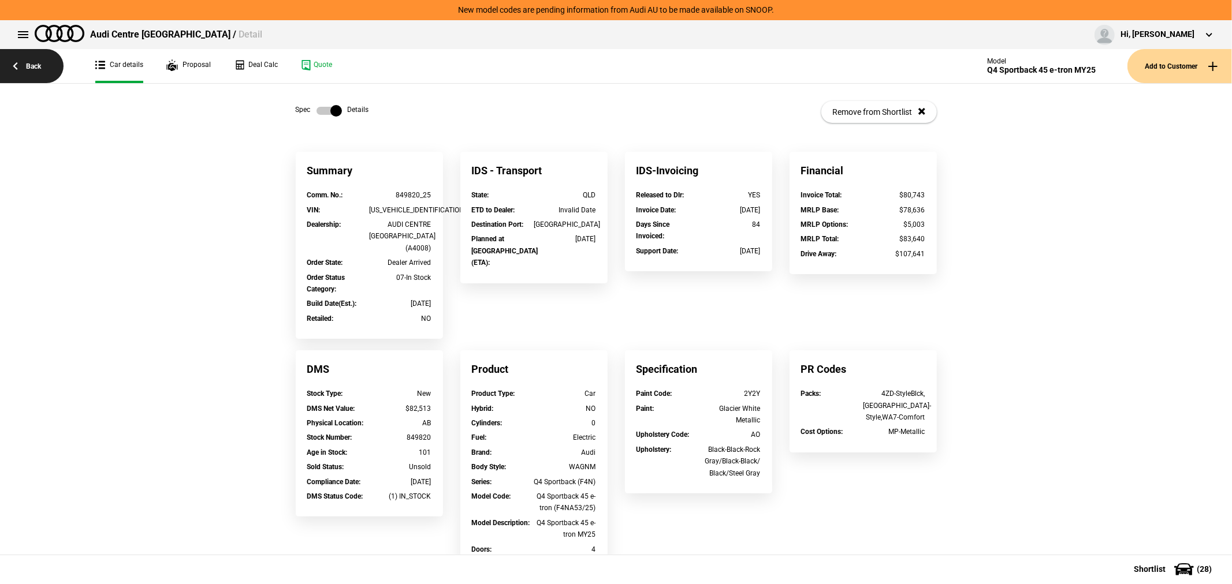
click at [38, 67] on link "Back" at bounding box center [32, 66] width 64 height 34
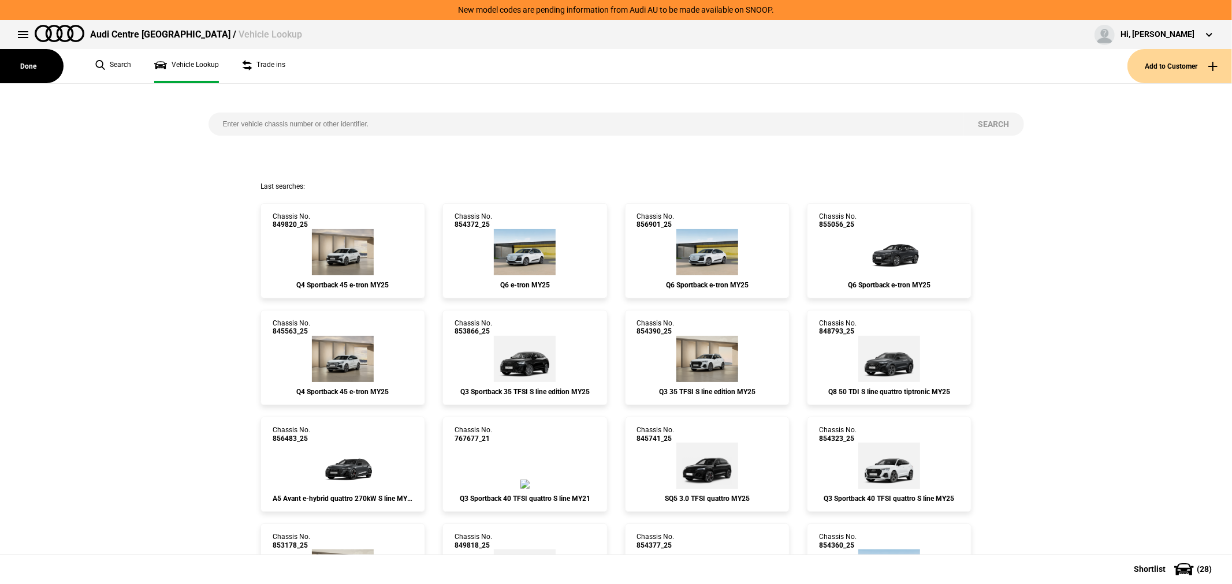
click at [378, 122] on input "search" at bounding box center [585, 124] width 755 height 23
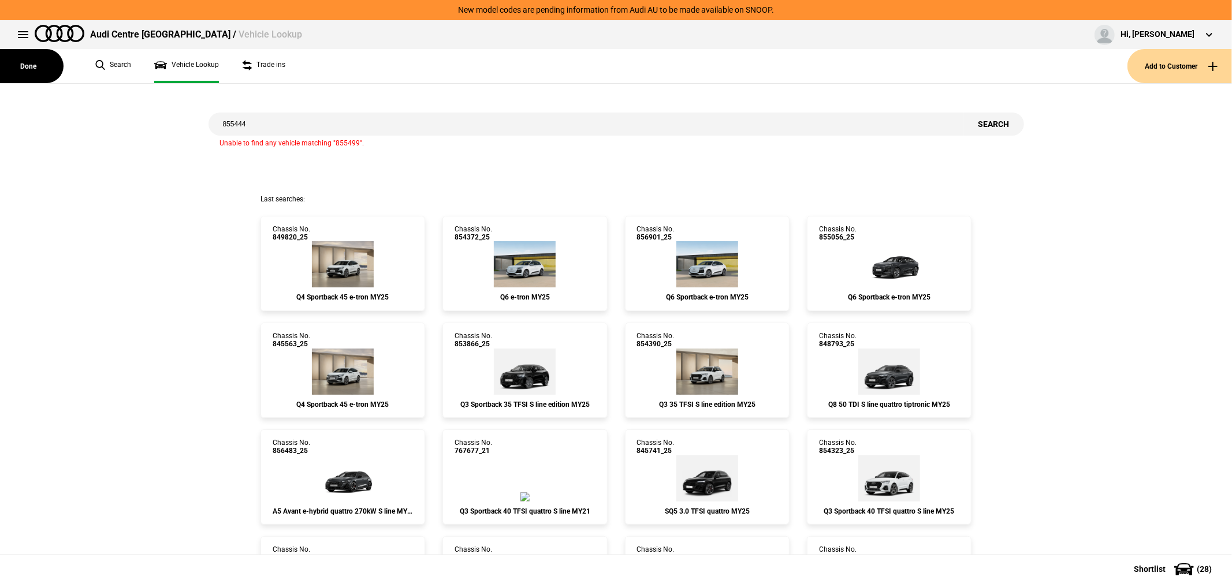
type input "855444"
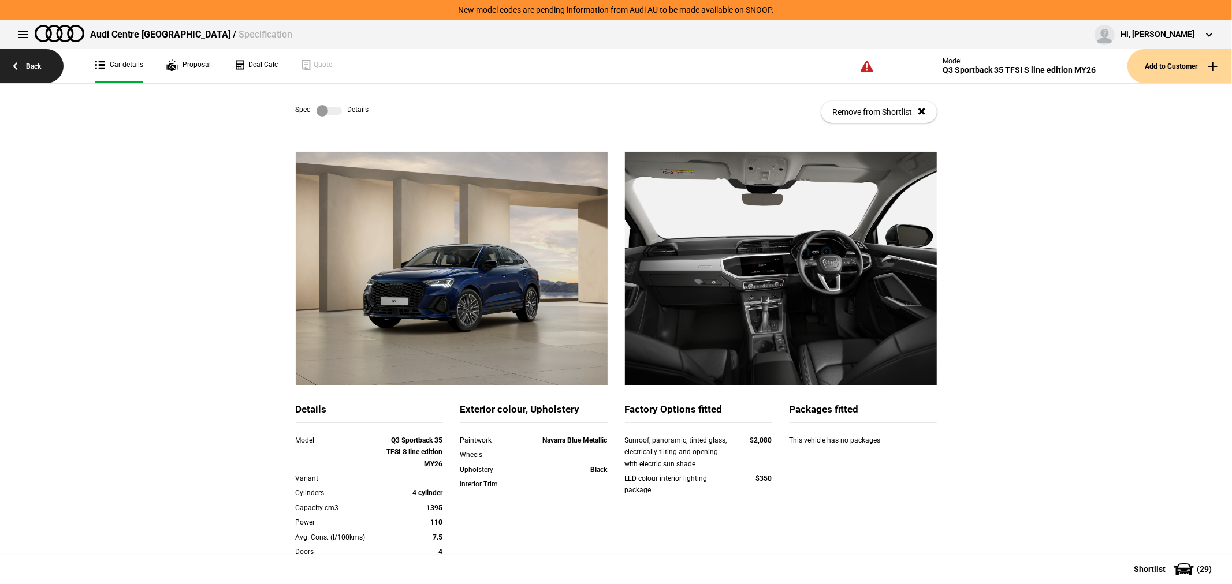
click at [19, 64] on link "Back" at bounding box center [32, 66] width 64 height 34
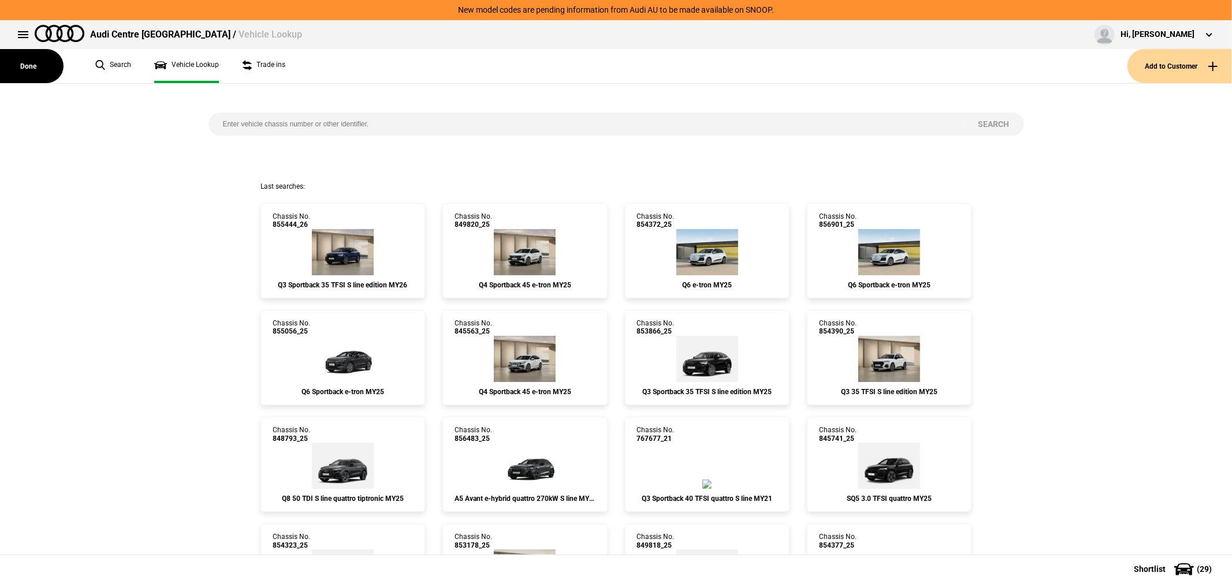
click at [479, 124] on input "search" at bounding box center [585, 124] width 755 height 23
type input "855317"
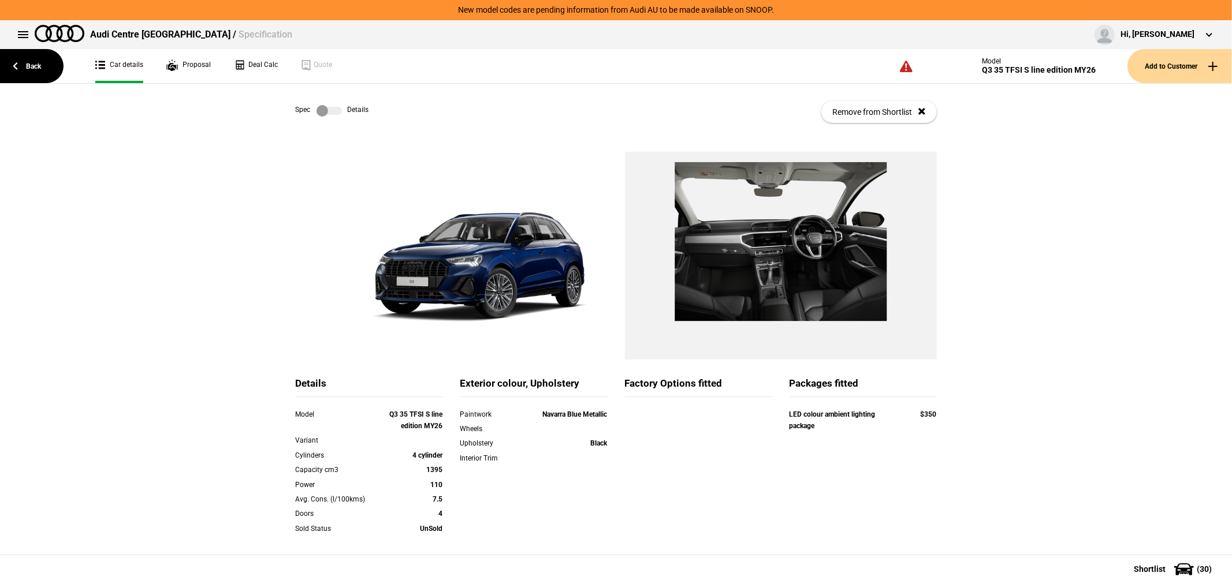
drag, startPoint x: 318, startPoint y: 110, endPoint x: 351, endPoint y: 151, distance: 53.0
click at [318, 110] on label at bounding box center [328, 111] width 25 height 12
